Goal: Transaction & Acquisition: Register for event/course

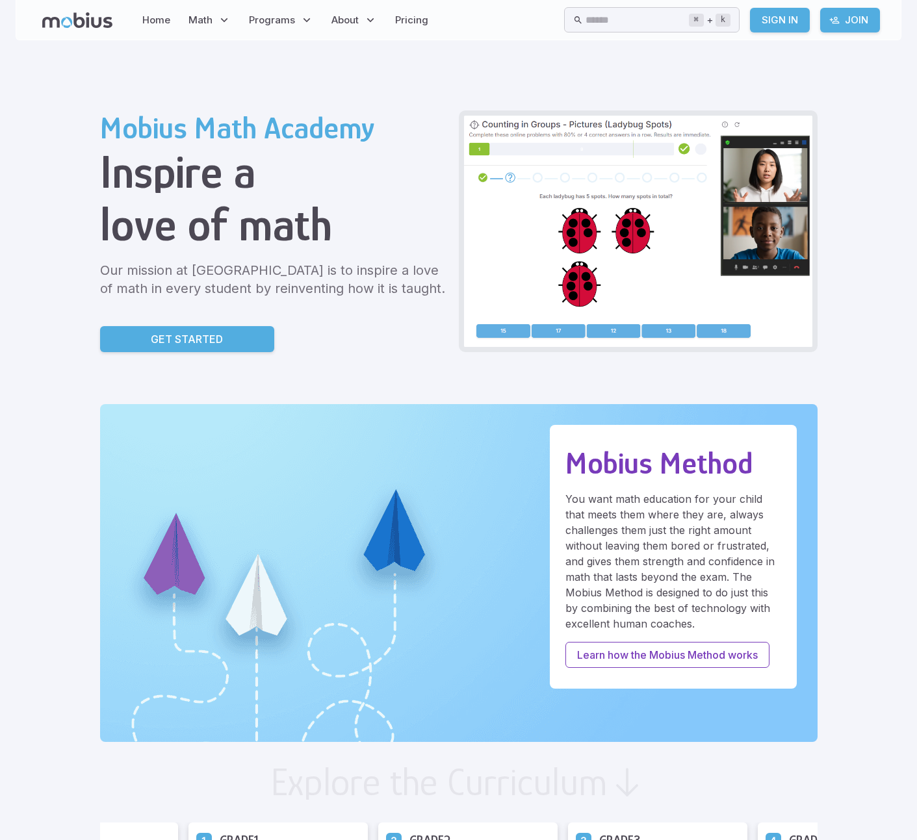
click at [845, 21] on link "Join" at bounding box center [850, 20] width 60 height 25
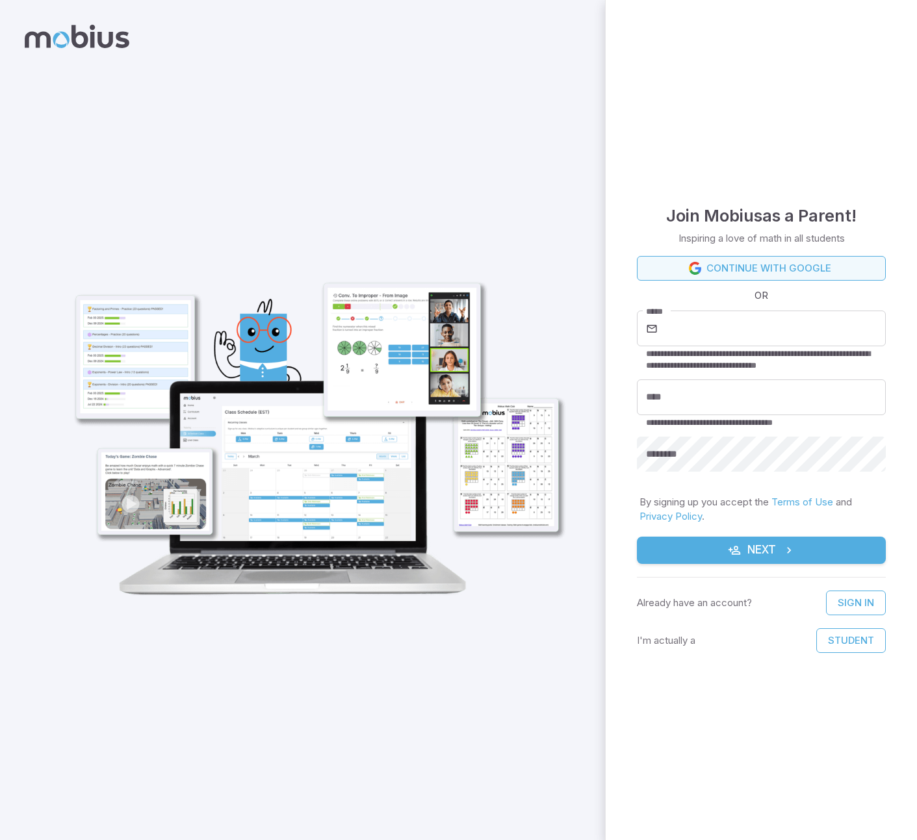
click at [773, 272] on link "Continue with Google" at bounding box center [761, 268] width 249 height 25
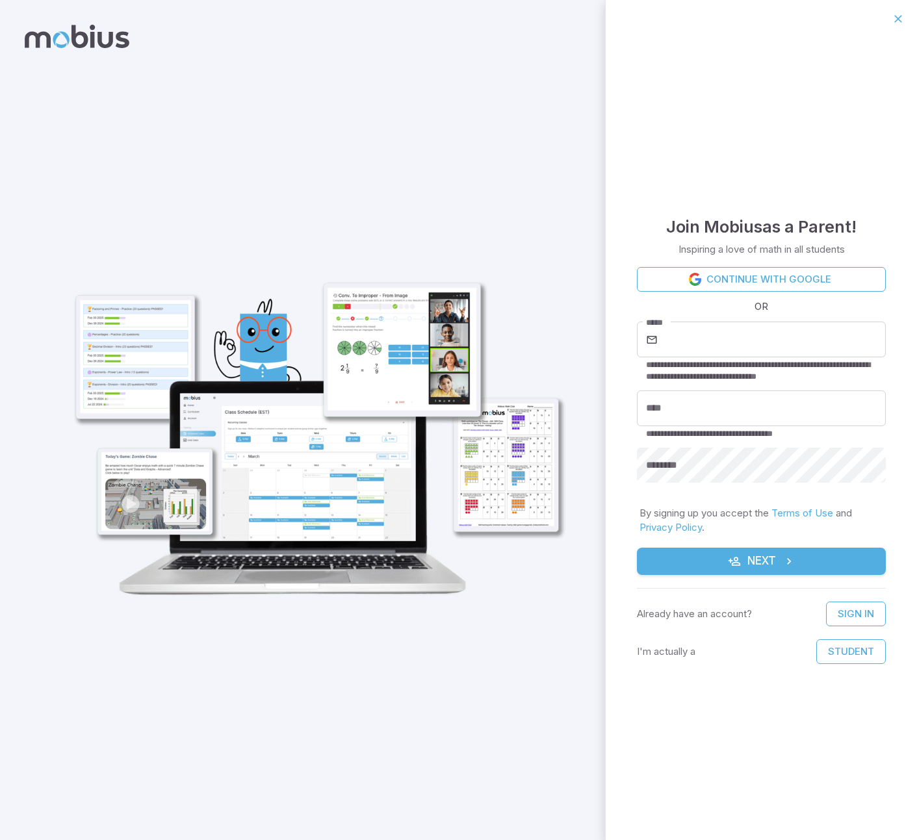
click at [92, 38] on icon at bounding box center [77, 36] width 105 height 23
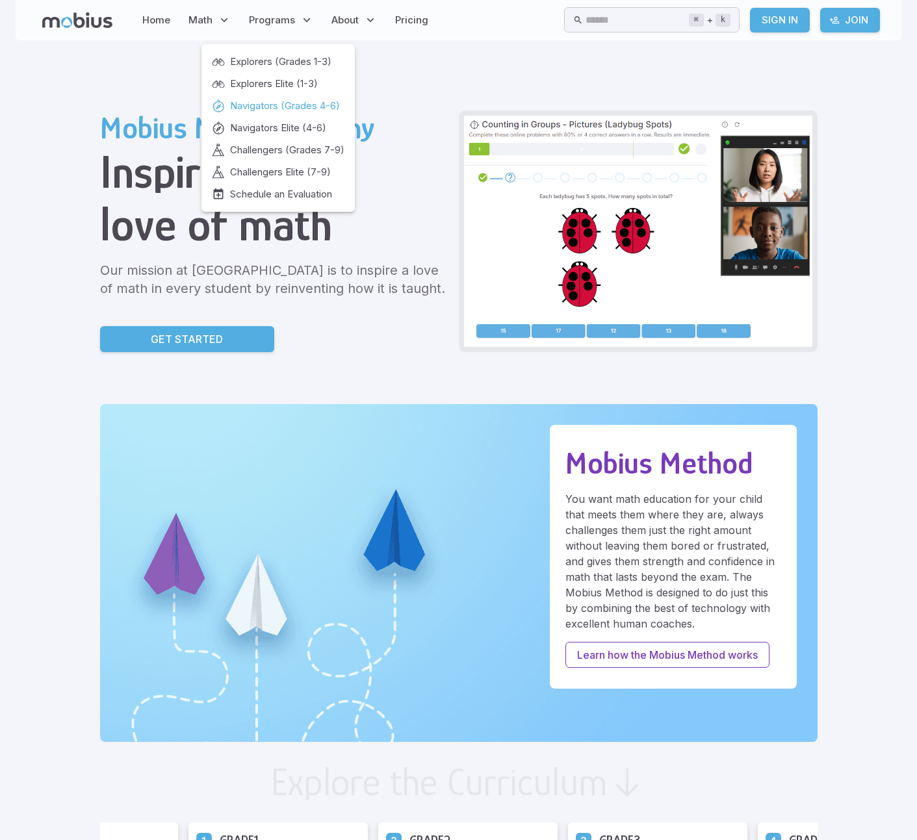
click at [266, 101] on span "Navigators (Grades 4-6)" at bounding box center [285, 106] width 110 height 14
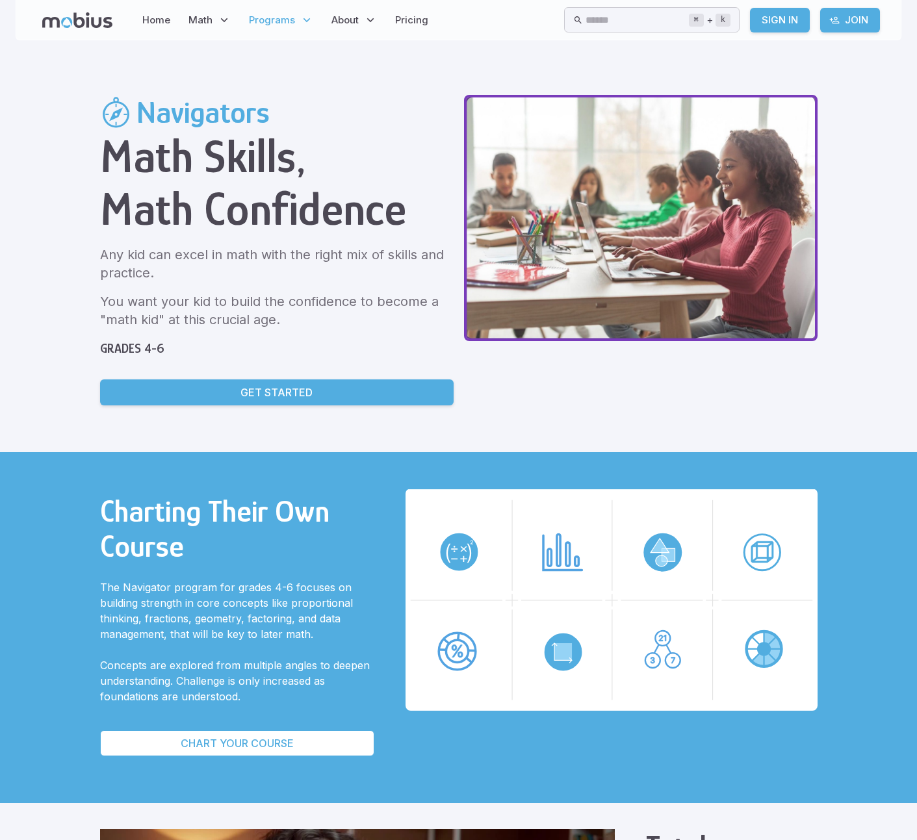
click at [348, 381] on link "Get Started" at bounding box center [277, 393] width 354 height 26
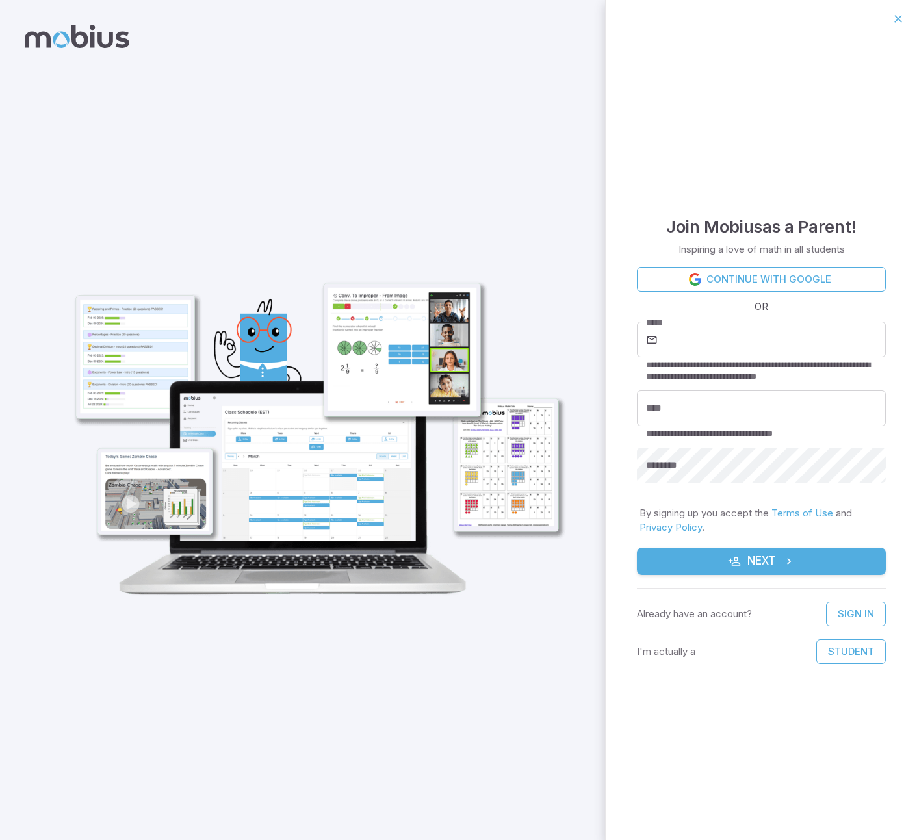
click at [88, 53] on div at bounding box center [302, 420] width 605 height 840
click at [104, 42] on icon at bounding box center [77, 36] width 105 height 23
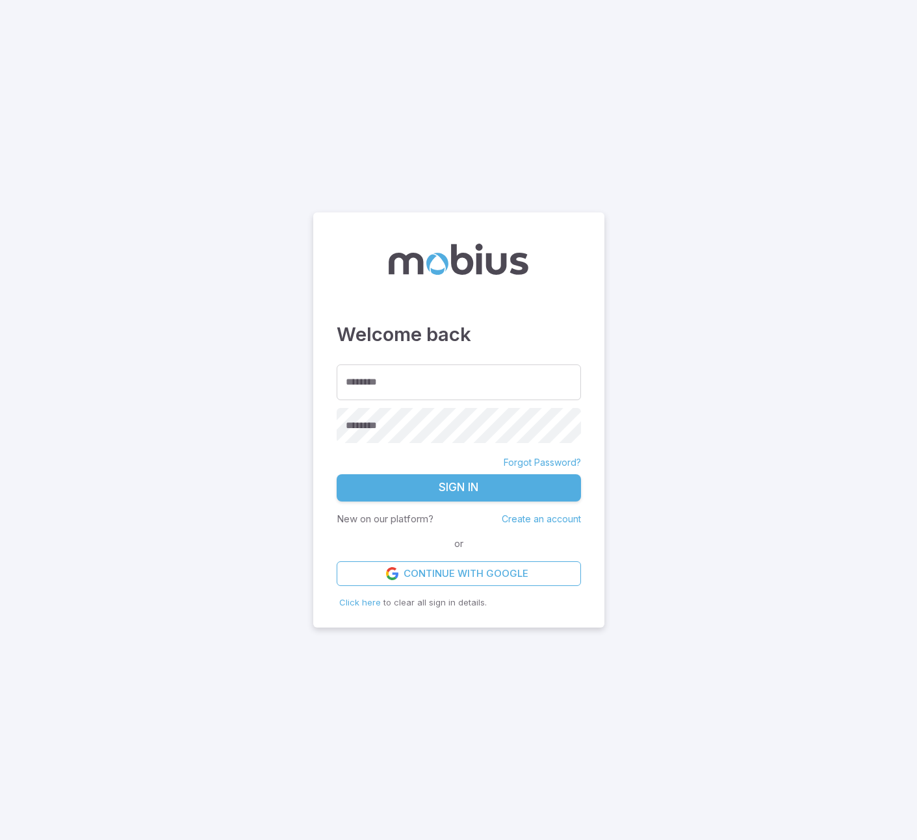
click at [456, 263] on icon at bounding box center [459, 259] width 140 height 31
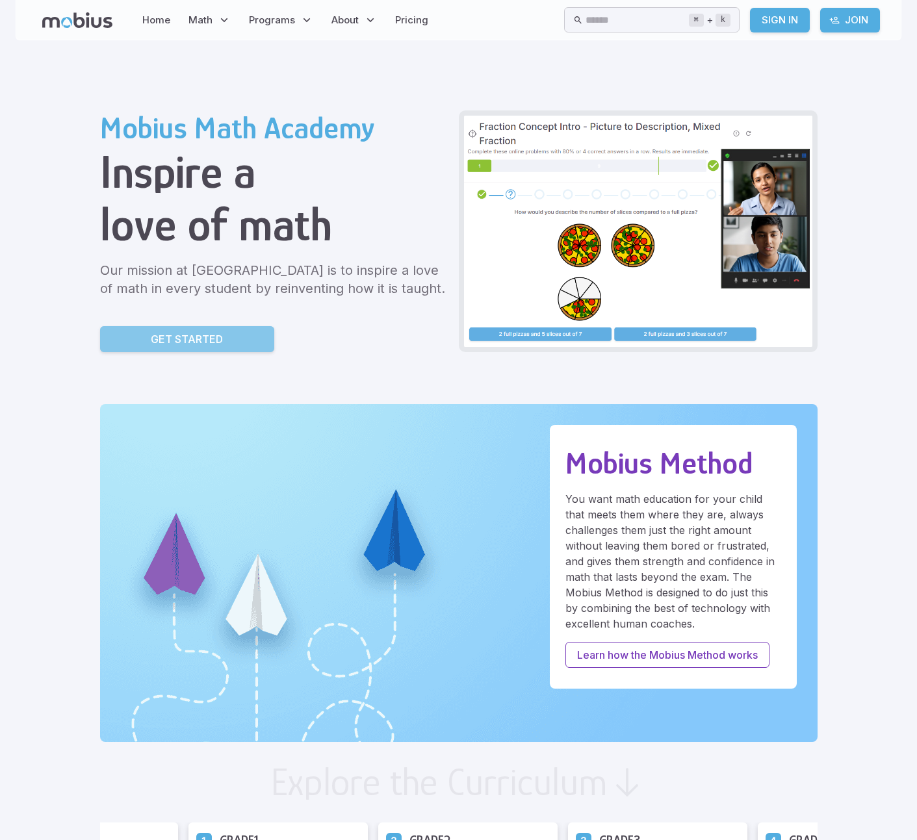
click at [205, 335] on p "Get Started" at bounding box center [187, 339] width 72 height 16
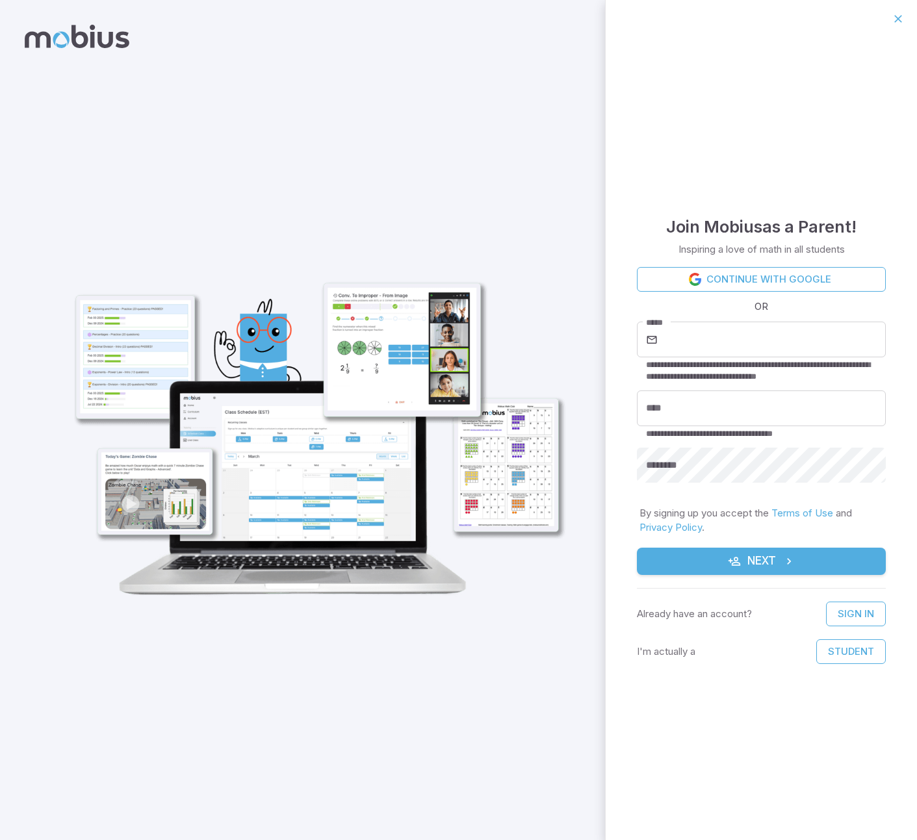
click at [68, 45] on icon at bounding box center [77, 36] width 105 height 23
